Goal: Task Accomplishment & Management: Use online tool/utility

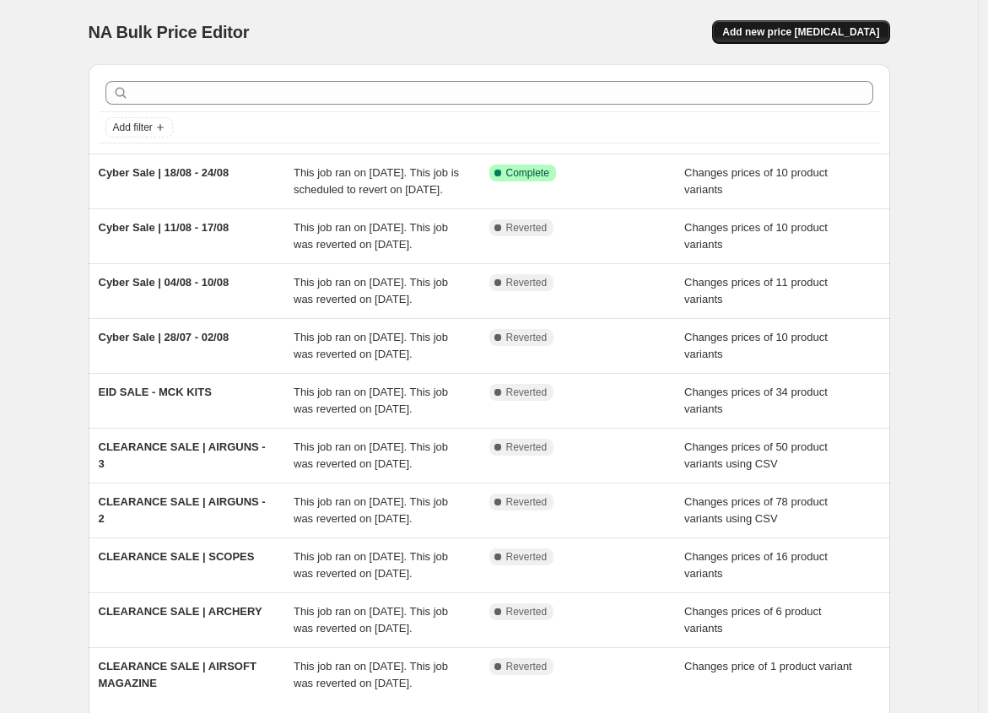
click at [867, 35] on span "Add new price [MEDICAL_DATA]" at bounding box center [800, 32] width 157 height 14
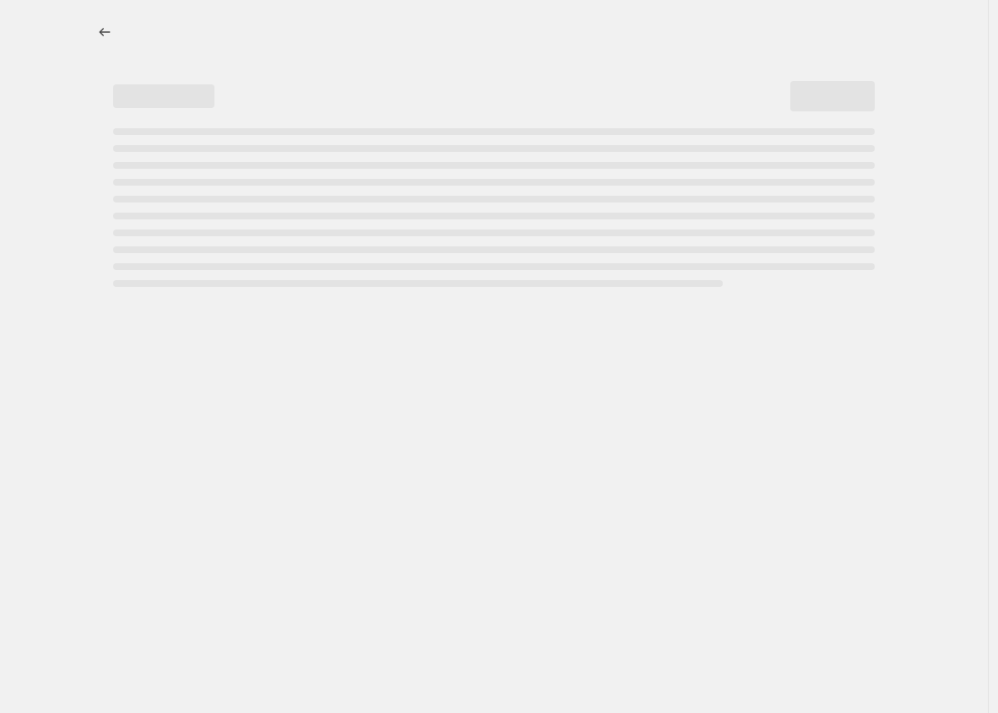
select select "percentage"
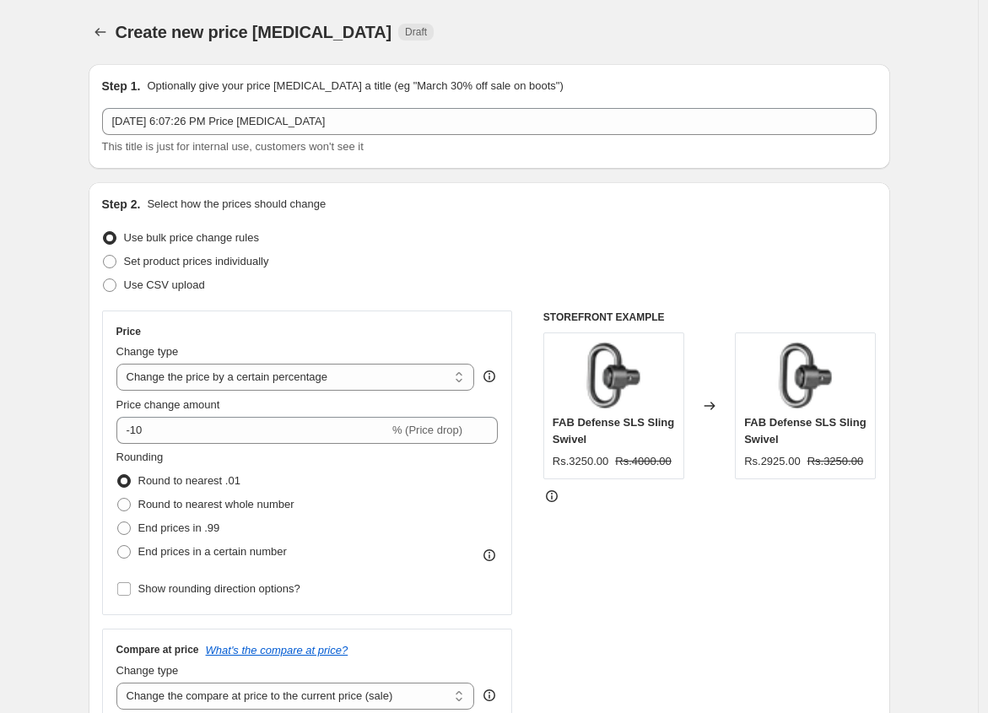
click at [152, 246] on label "Use bulk price change rules" at bounding box center [180, 238] width 157 height 24
click at [104, 232] on input "Use bulk price change rules" at bounding box center [103, 231] width 1 height 1
click at [135, 258] on span "Set product prices individually" at bounding box center [196, 261] width 145 height 13
click at [104, 256] on input "Set product prices individually" at bounding box center [103, 255] width 1 height 1
radio input "true"
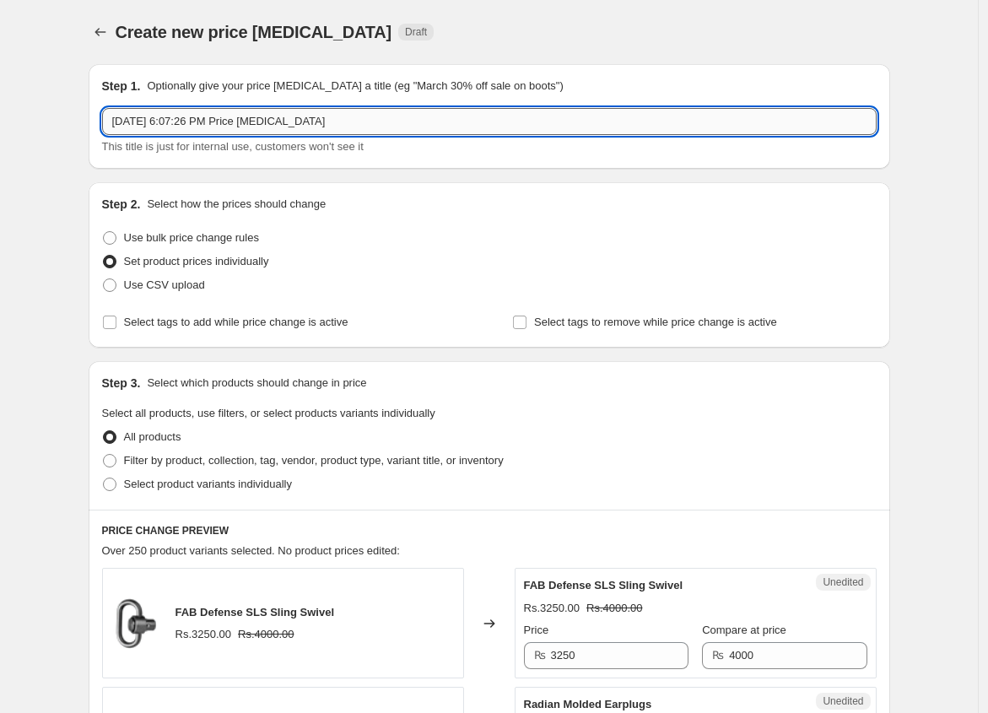
click at [192, 133] on input "[DATE] 6:07:26 PM Price [MEDICAL_DATA]" at bounding box center [489, 121] width 775 height 27
paste input "|"
click at [147, 122] on input "Cyber |" at bounding box center [489, 121] width 775 height 27
type input "Cyber Sale | 25/8 - 31/8"
click at [116, 326] on input "Select tags to add while price change is active" at bounding box center [110, 323] width 14 height 14
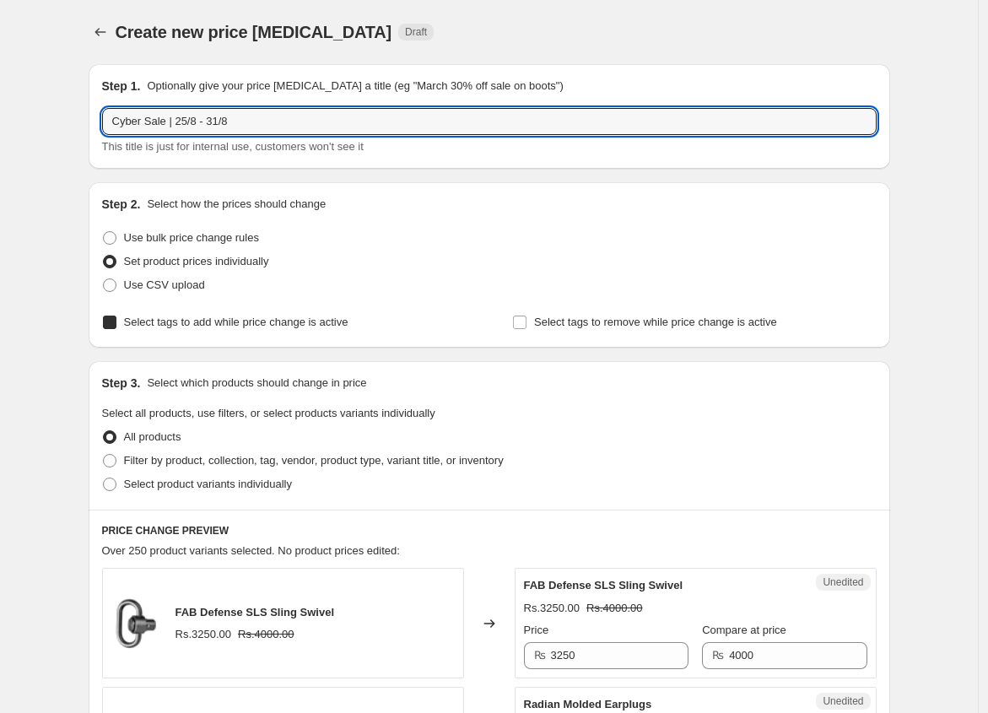
checkbox input "true"
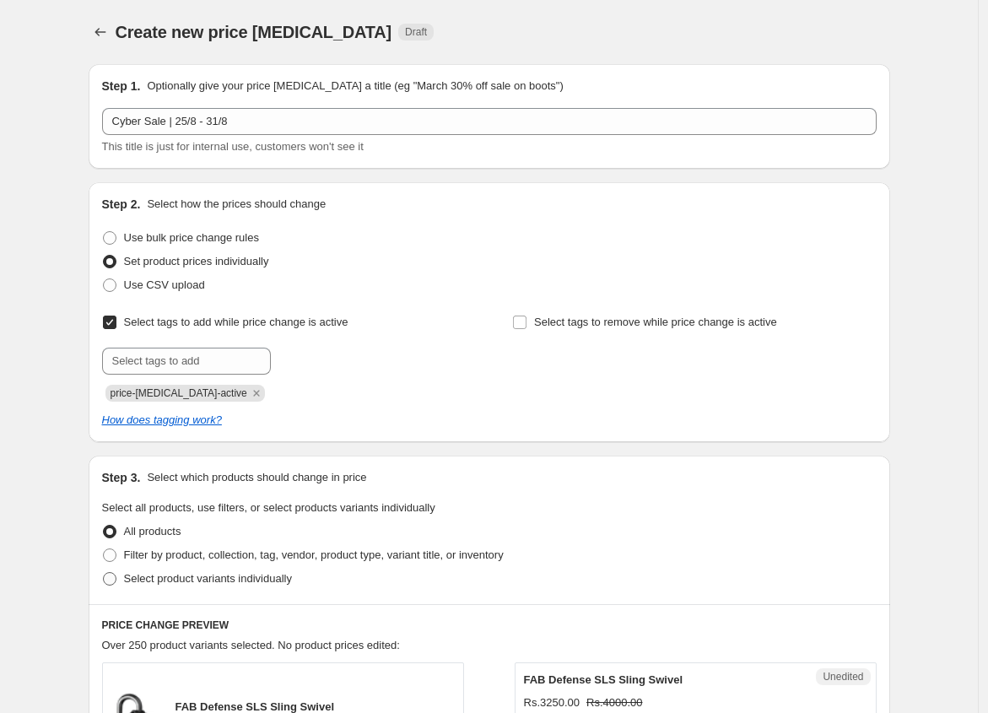
click at [115, 582] on span at bounding box center [110, 579] width 14 height 14
click at [104, 573] on input "Select product variants individually" at bounding box center [103, 572] width 1 height 1
radio input "true"
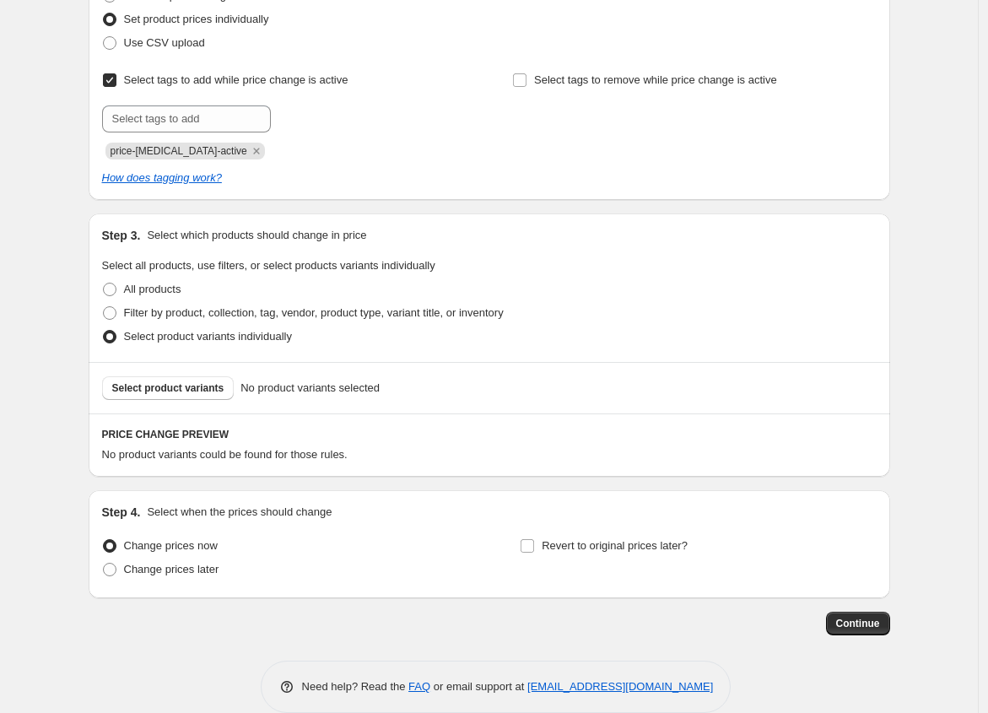
scroll to position [267, 0]
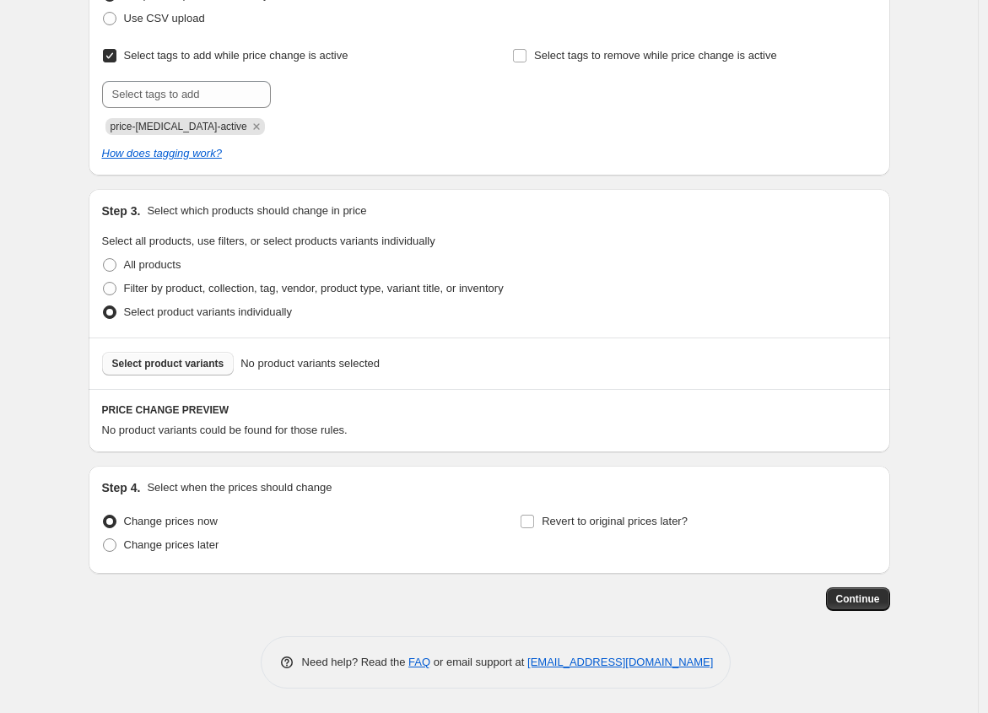
click at [186, 357] on span "Select product variants" at bounding box center [168, 364] width 112 height 14
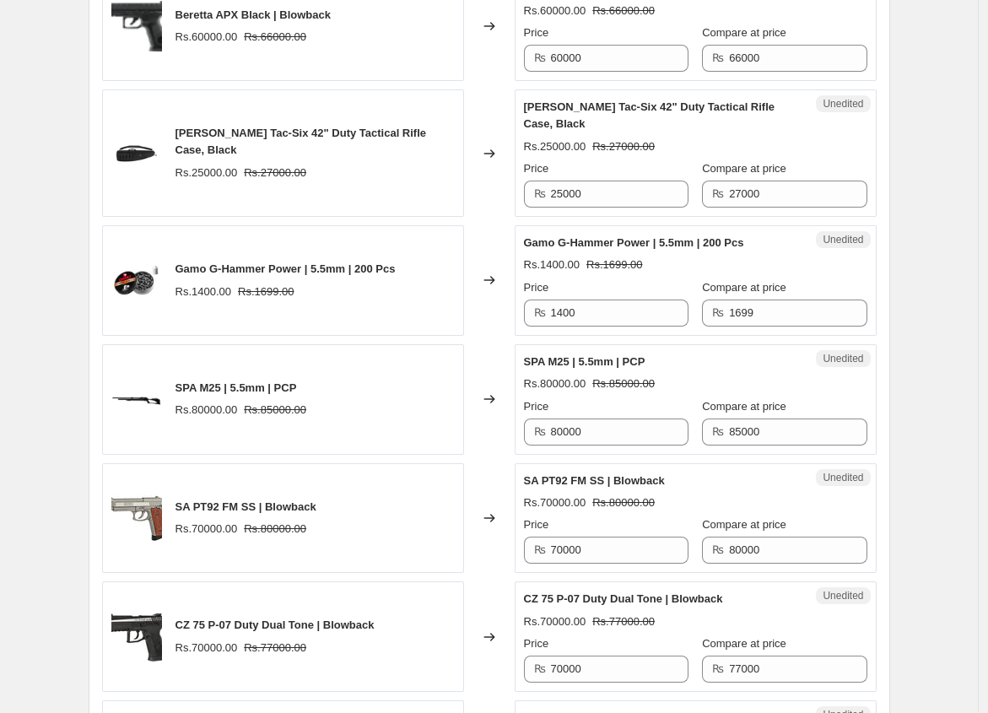
scroll to position [777, 0]
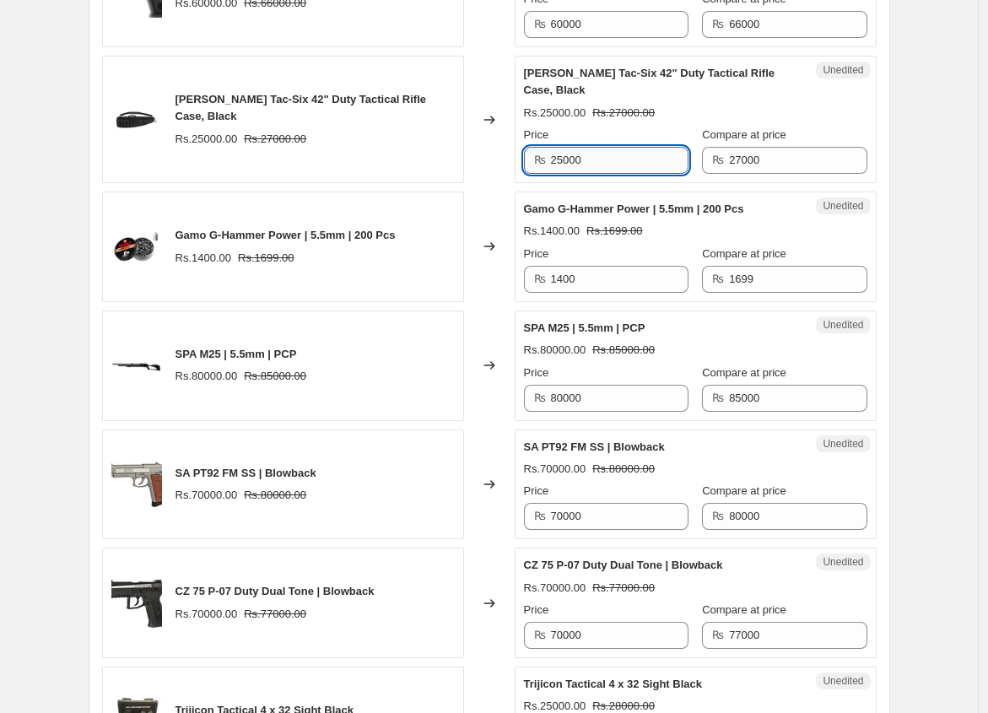
click at [631, 155] on input "25000" at bounding box center [620, 160] width 138 height 27
click at [594, 272] on input "1400" at bounding box center [620, 279] width 138 height 27
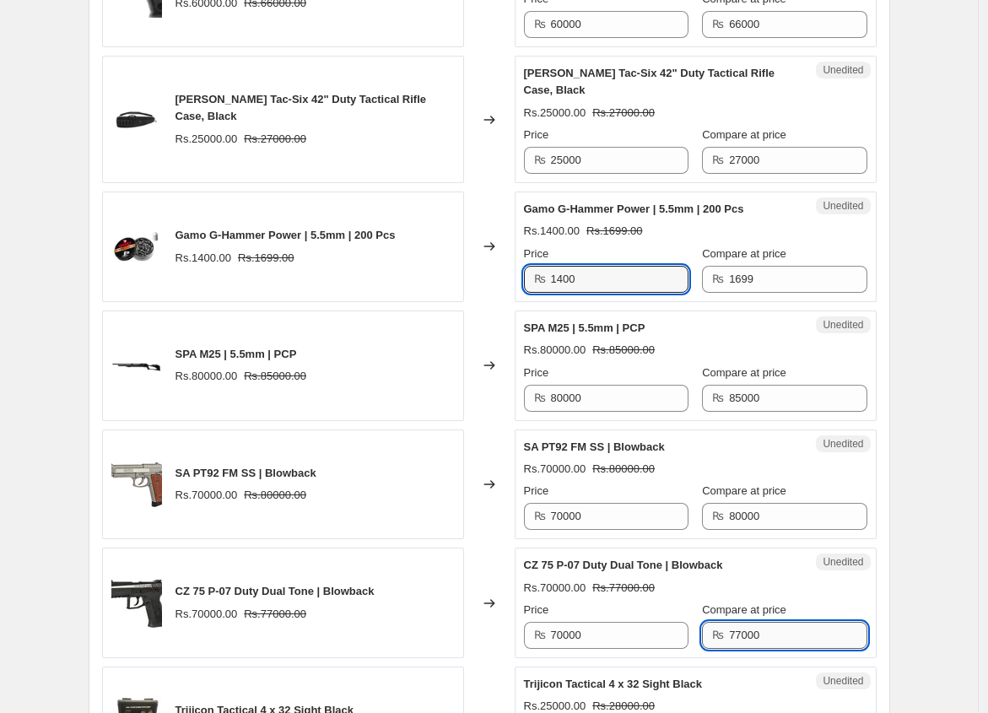
click at [736, 623] on input "77000" at bounding box center [798, 635] width 138 height 27
type input "80000"
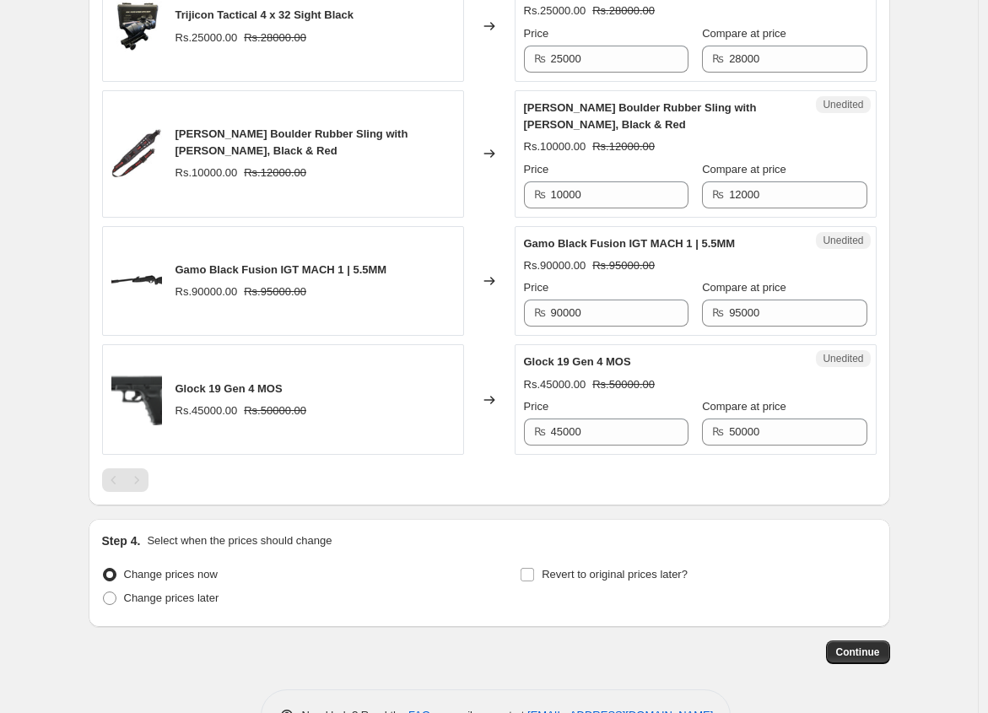
scroll to position [1512, 0]
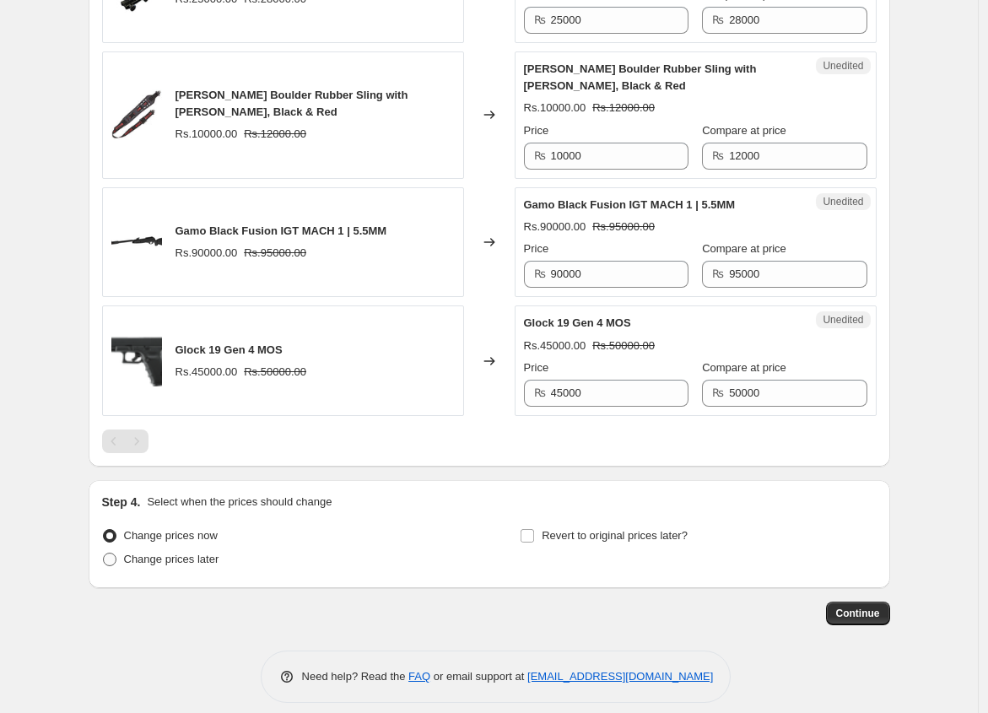
click at [115, 553] on span at bounding box center [110, 560] width 14 height 14
click at [104, 553] on input "Change prices later" at bounding box center [103, 553] width 1 height 1
radio input "true"
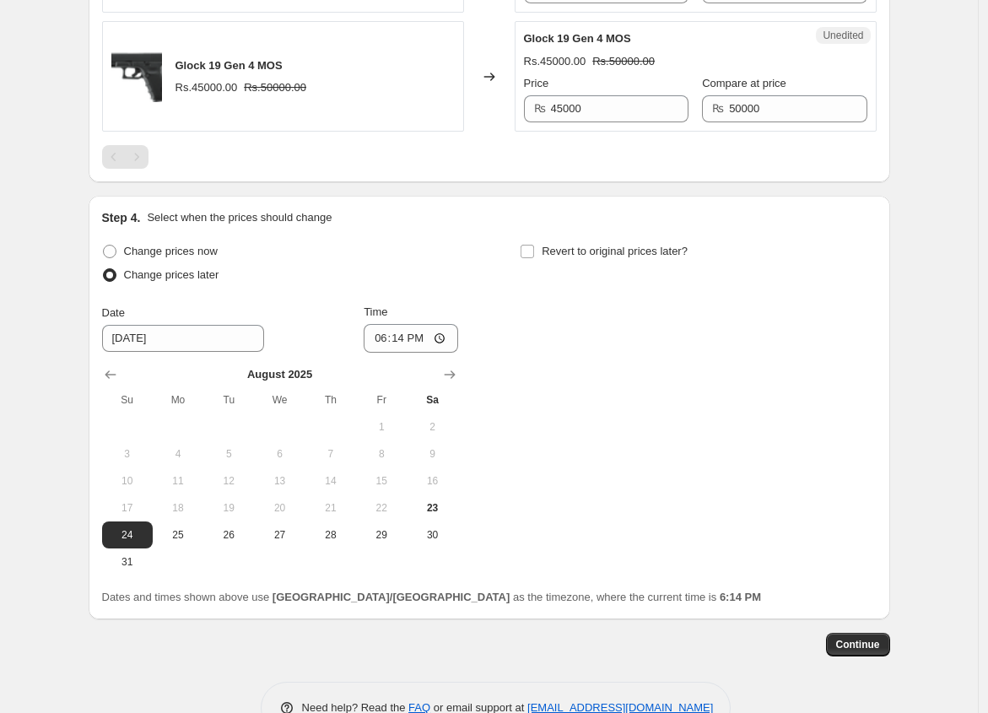
scroll to position [1810, 0]
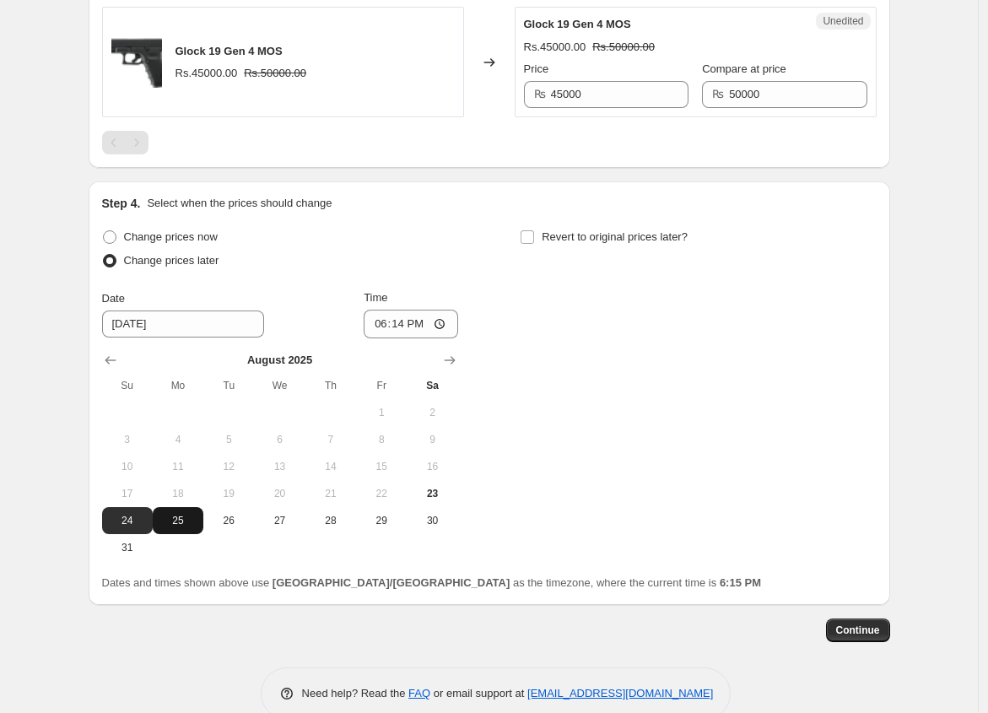
click at [186, 514] on span "25" at bounding box center [178, 521] width 37 height 14
type input "[DATE]"
click at [389, 310] on input "18:14" at bounding box center [411, 324] width 95 height 29
type input "00:00"
click at [534, 230] on input "Revert to original prices later?" at bounding box center [528, 237] width 14 height 14
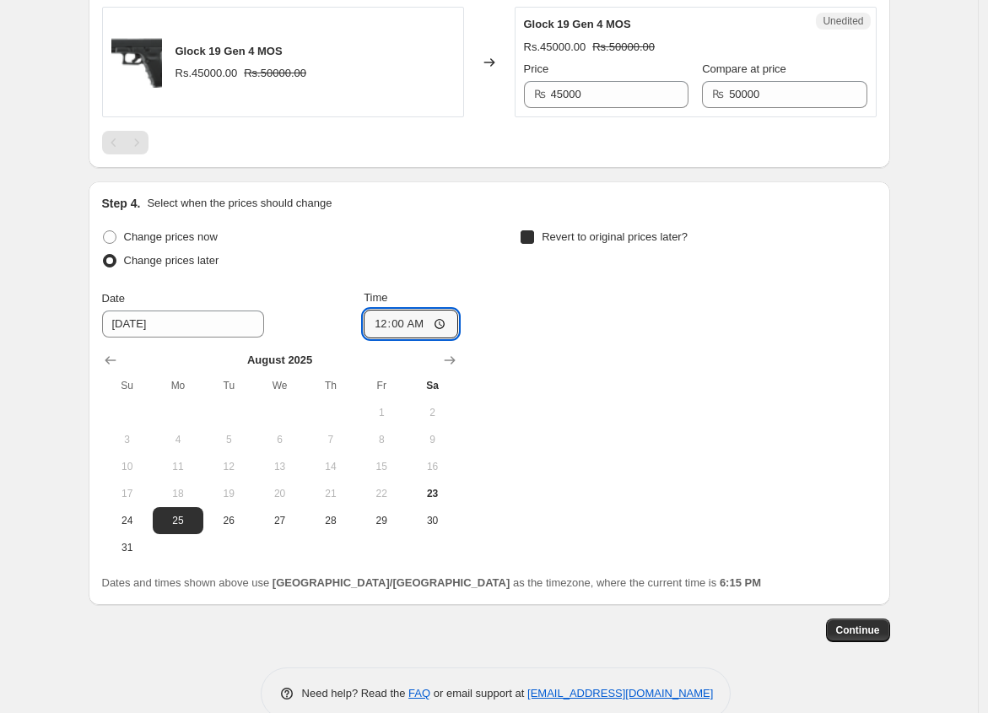
checkbox input "true"
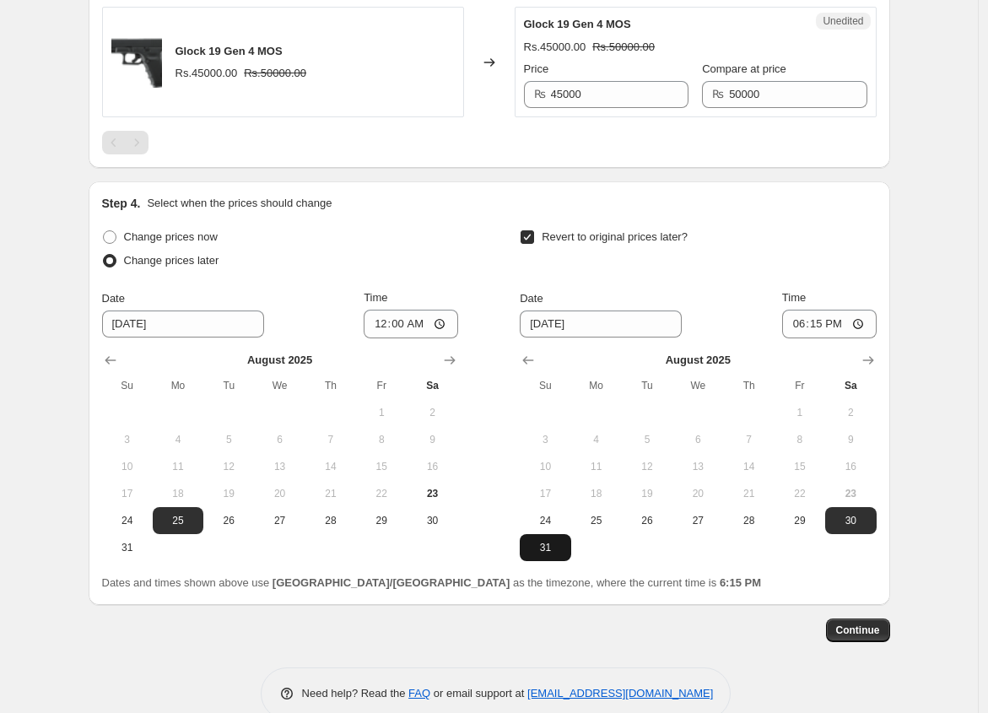
click at [559, 541] on span "31" at bounding box center [545, 548] width 37 height 14
type input "[DATE]"
click at [803, 311] on input "18:15" at bounding box center [829, 324] width 95 height 29
type input "23:59"
click at [873, 624] on span "Continue" at bounding box center [858, 631] width 44 height 14
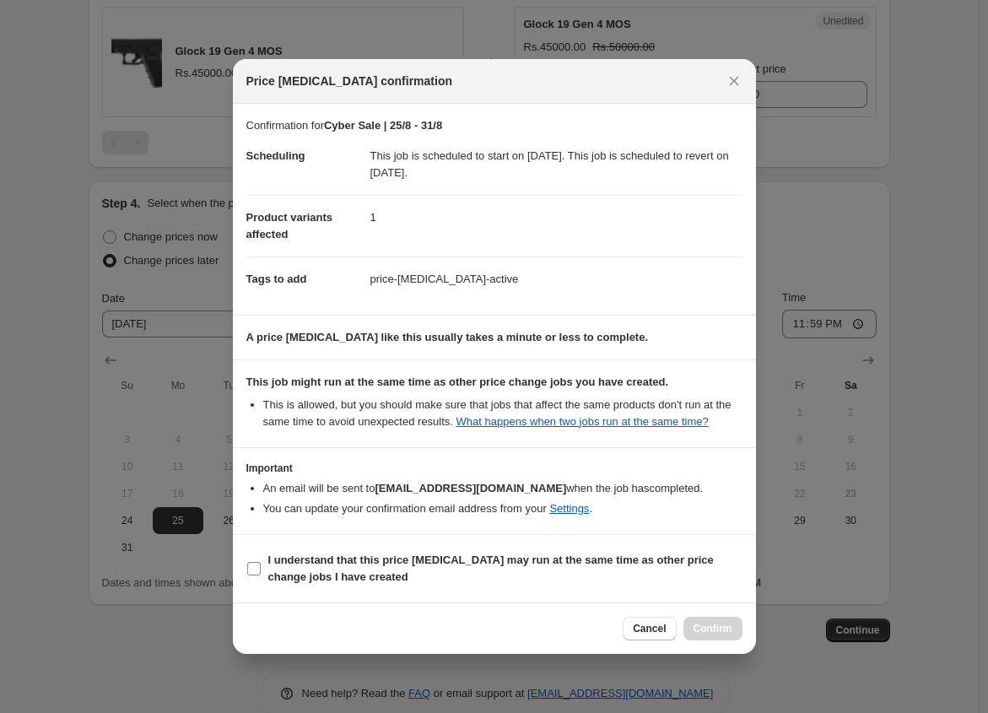
click at [312, 570] on b "I understand that this price [MEDICAL_DATA] may run at the same time as other p…" at bounding box center [491, 569] width 446 height 30
click at [261, 570] on input "I understand that this price [MEDICAL_DATA] may run at the same time as other p…" at bounding box center [254, 569] width 14 height 14
checkbox input "true"
click at [727, 634] on span "Confirm" at bounding box center [713, 629] width 39 height 14
type input "Cyber Sale | 25/8 - 31/8"
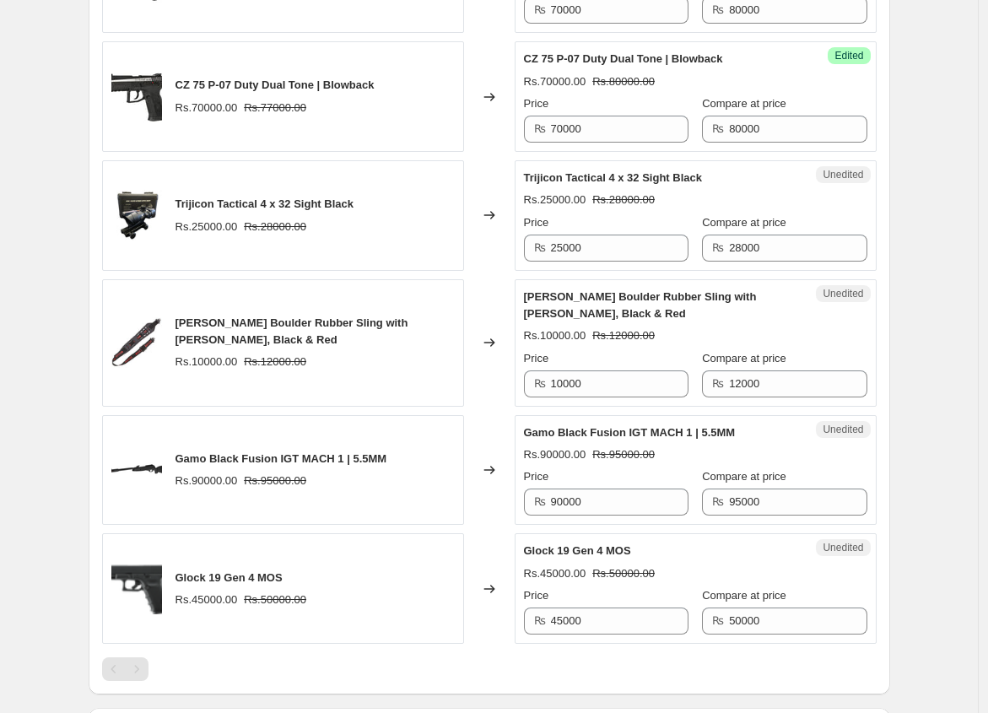
scroll to position [1929, 0]
